Goal: Unclear

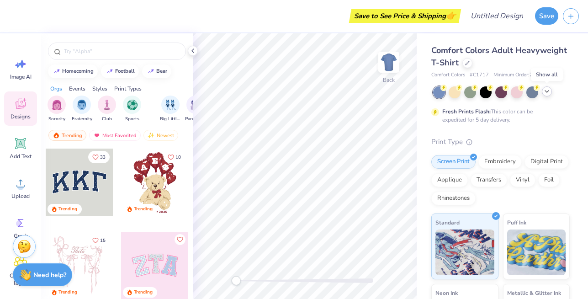
click at [544, 90] on icon at bounding box center [547, 91] width 7 height 7
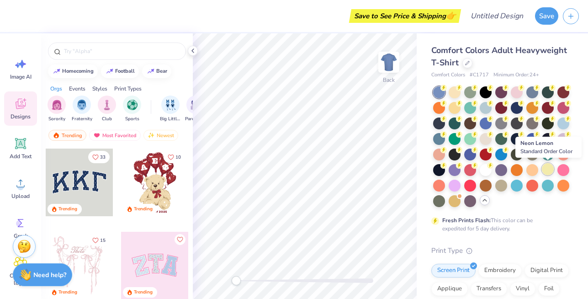
click at [544, 168] on div at bounding box center [548, 169] width 12 height 12
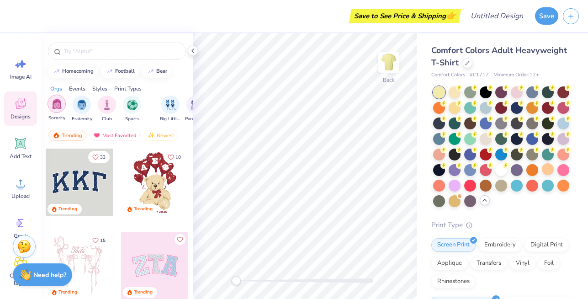
click at [59, 107] on img "filter for Sorority" at bounding box center [57, 104] width 11 height 11
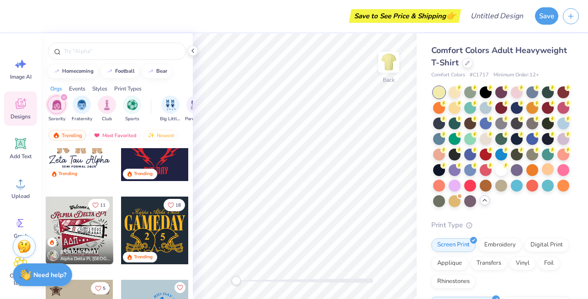
scroll to position [543, 0]
